Goal: Browse casually: Explore the website without a specific task or goal

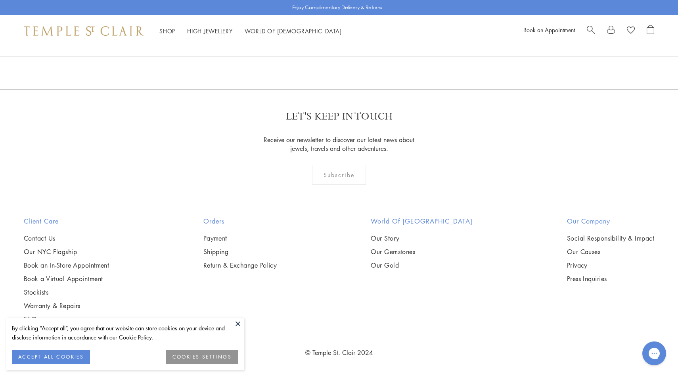
scroll to position [1503, 0]
